Goal: Task Accomplishment & Management: Manage account settings

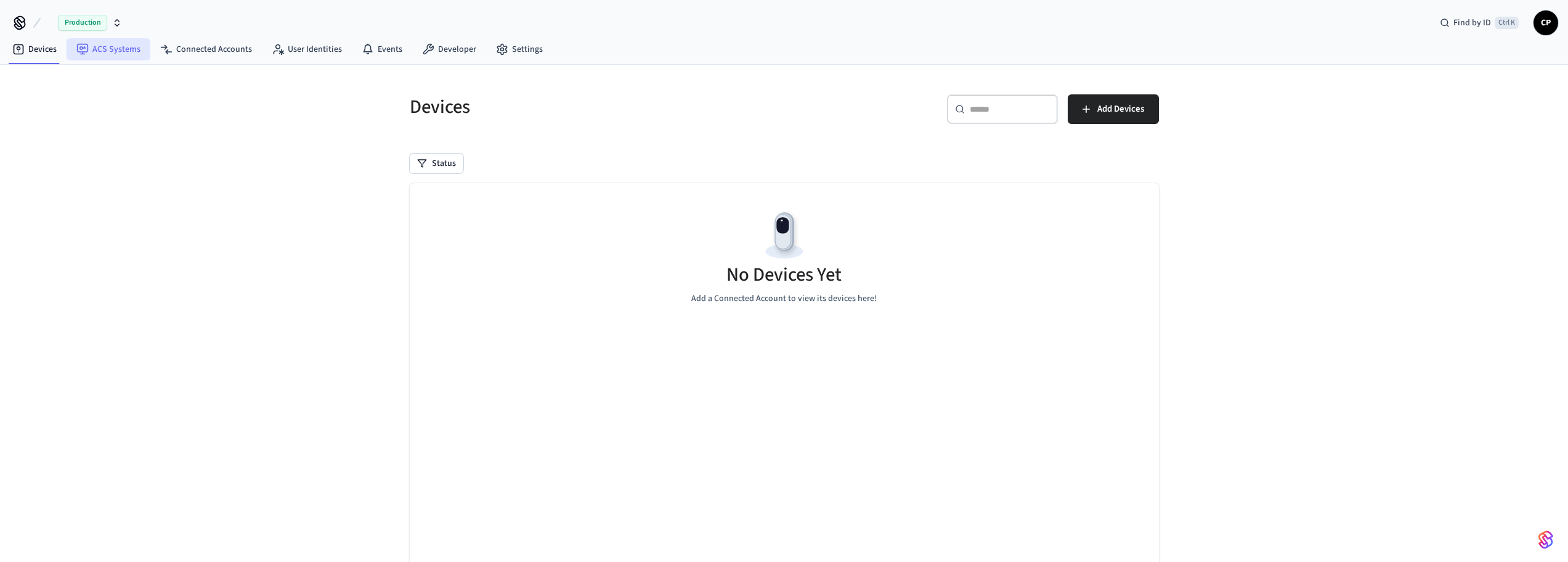
click at [98, 53] on link "ACS Systems" at bounding box center [109, 49] width 84 height 22
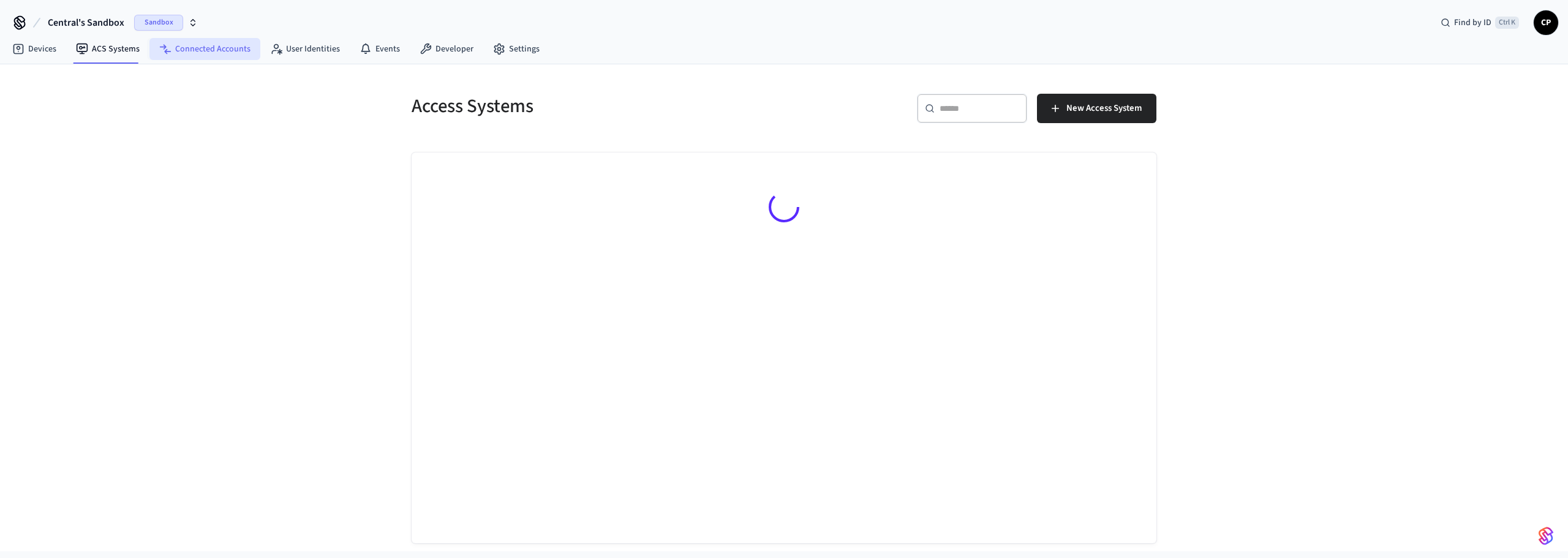
click at [217, 52] on link "Connected Accounts" at bounding box center [204, 49] width 111 height 22
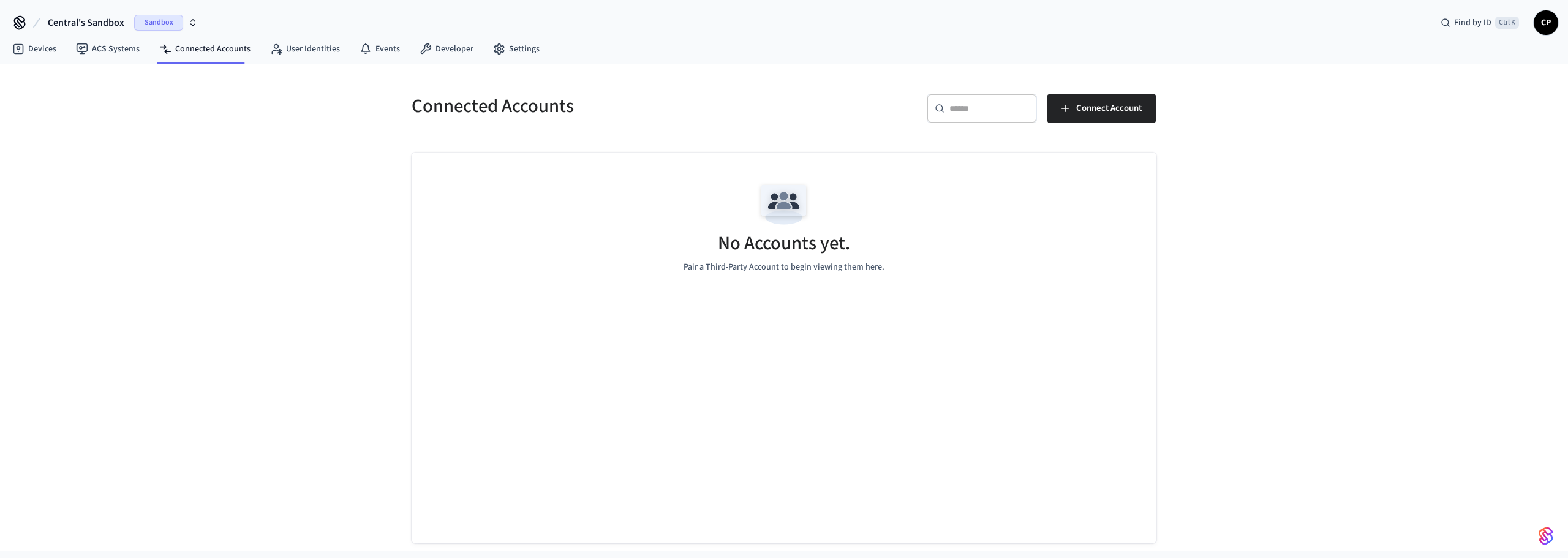
click at [1544, 27] on span "CP" at bounding box center [1546, 22] width 22 height 22
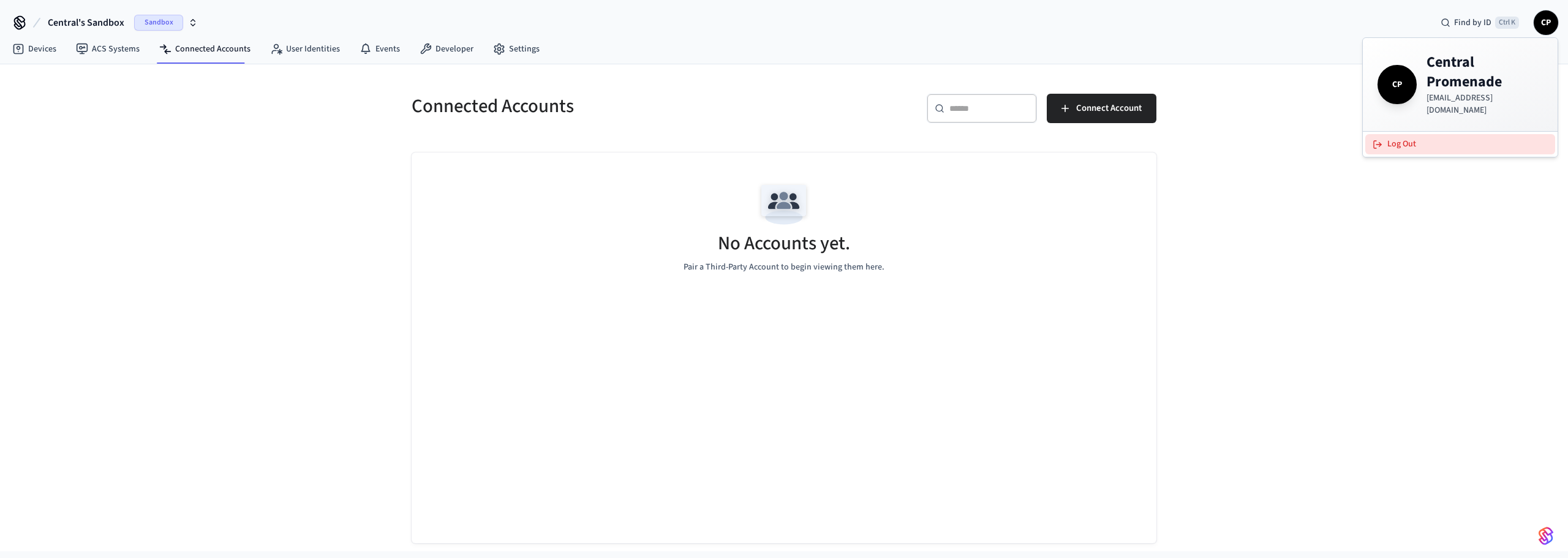
click at [1387, 136] on button "Log Out" at bounding box center [1460, 144] width 190 height 20
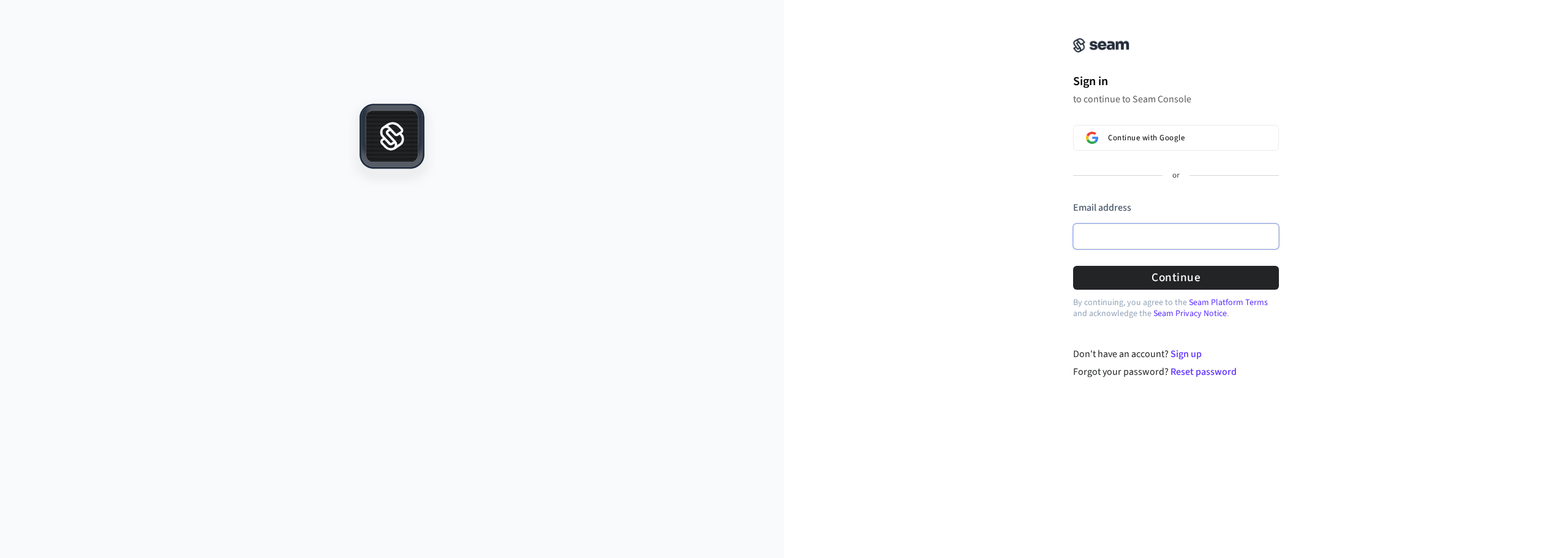
click at [1117, 243] on input "Email address" at bounding box center [1175, 236] width 205 height 26
click at [1120, 234] on input "Email address" at bounding box center [1175, 236] width 205 height 26
click at [1153, 136] on span "Continue with Google" at bounding box center [1146, 137] width 77 height 9
